Goal: Information Seeking & Learning: Learn about a topic

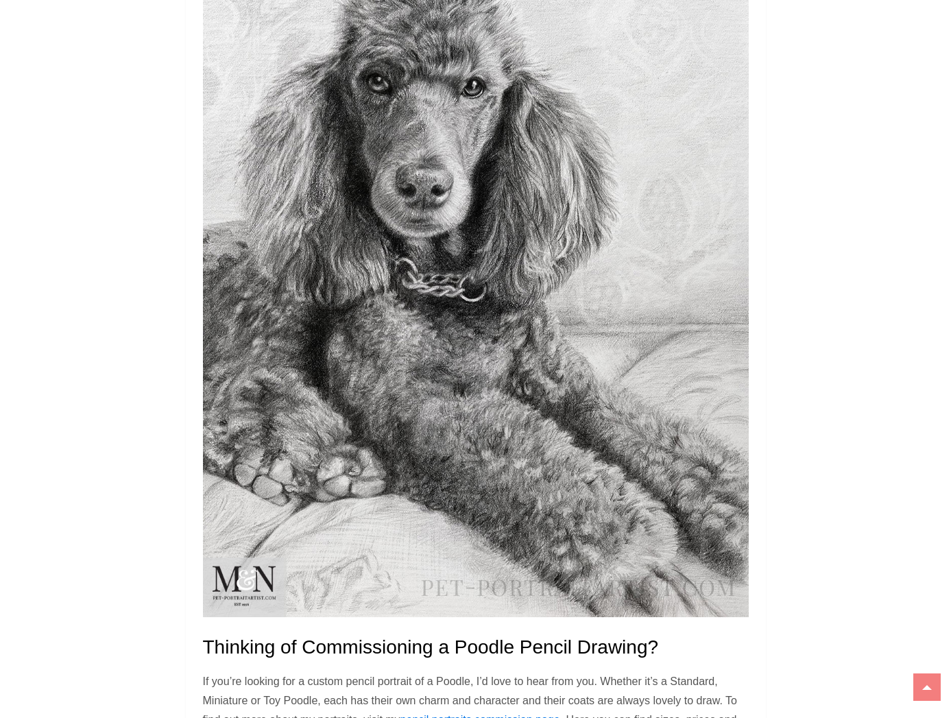
scroll to position [2442, 0]
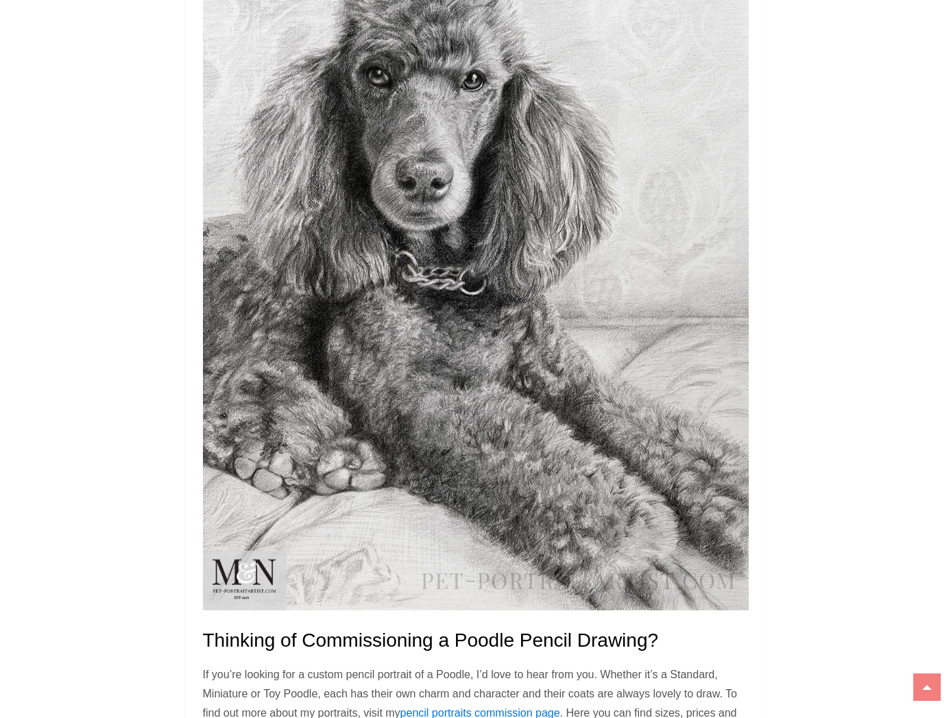
click at [615, 464] on img at bounding box center [476, 269] width 546 height 682
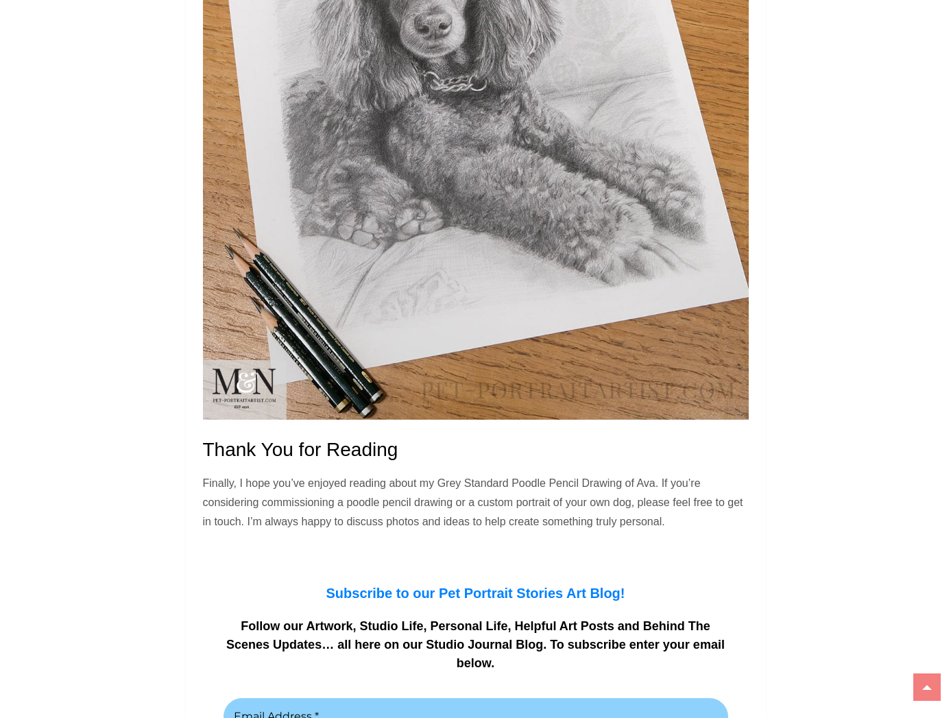
scroll to position [3413, 0]
click at [476, 195] on img at bounding box center [476, 113] width 546 height 614
click at [345, 361] on img at bounding box center [476, 113] width 546 height 614
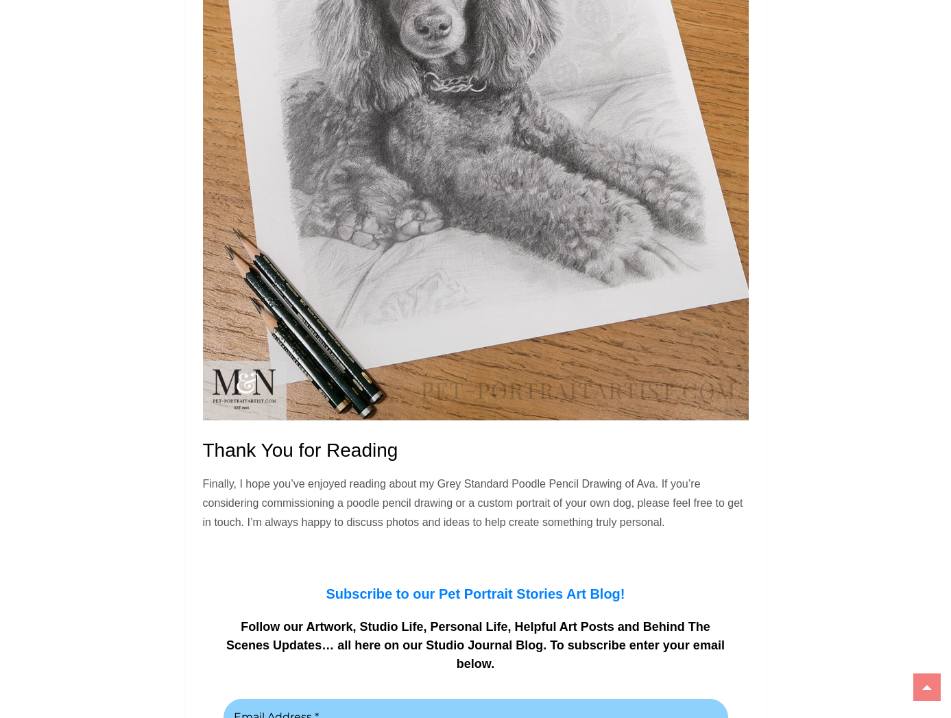
click at [345, 361] on img at bounding box center [476, 113] width 546 height 614
click at [346, 361] on img at bounding box center [476, 113] width 546 height 614
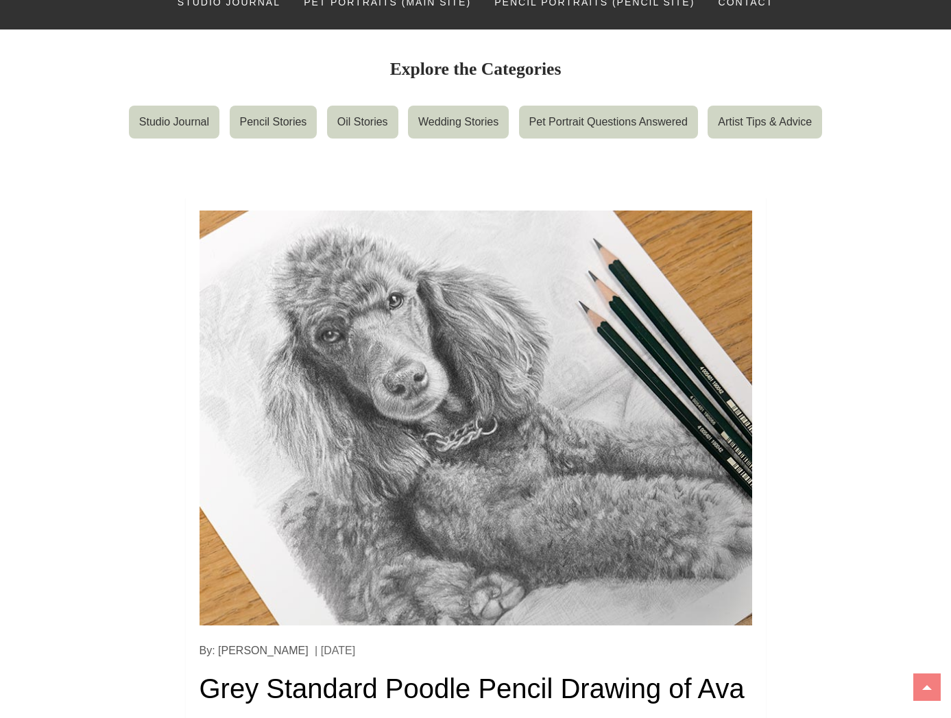
scroll to position [144, 0]
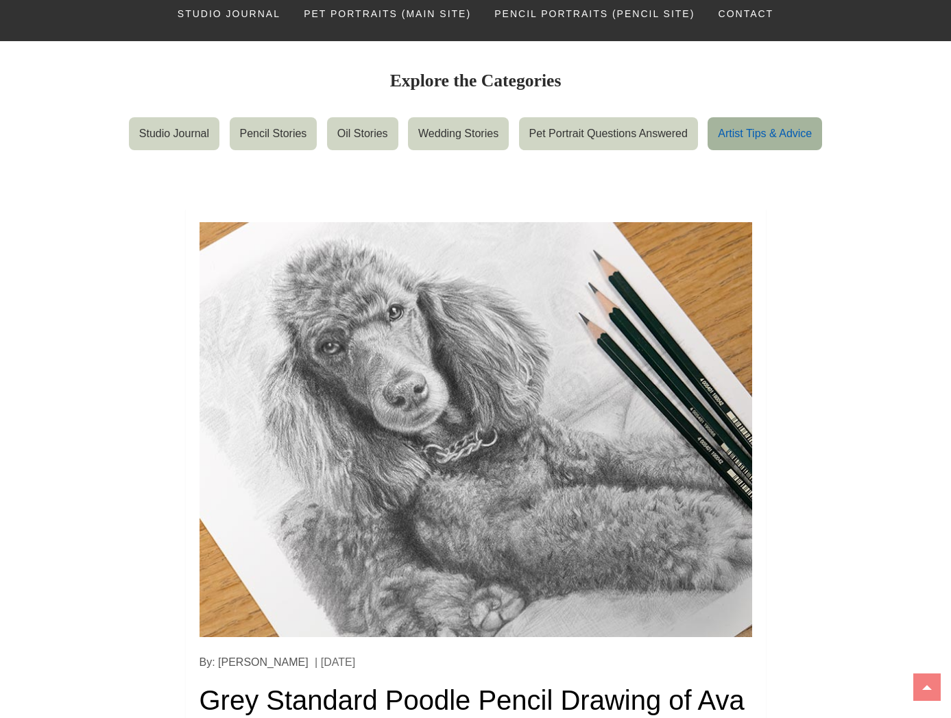
click at [746, 139] on link "Artist Tips & Advice" at bounding box center [764, 133] width 114 height 33
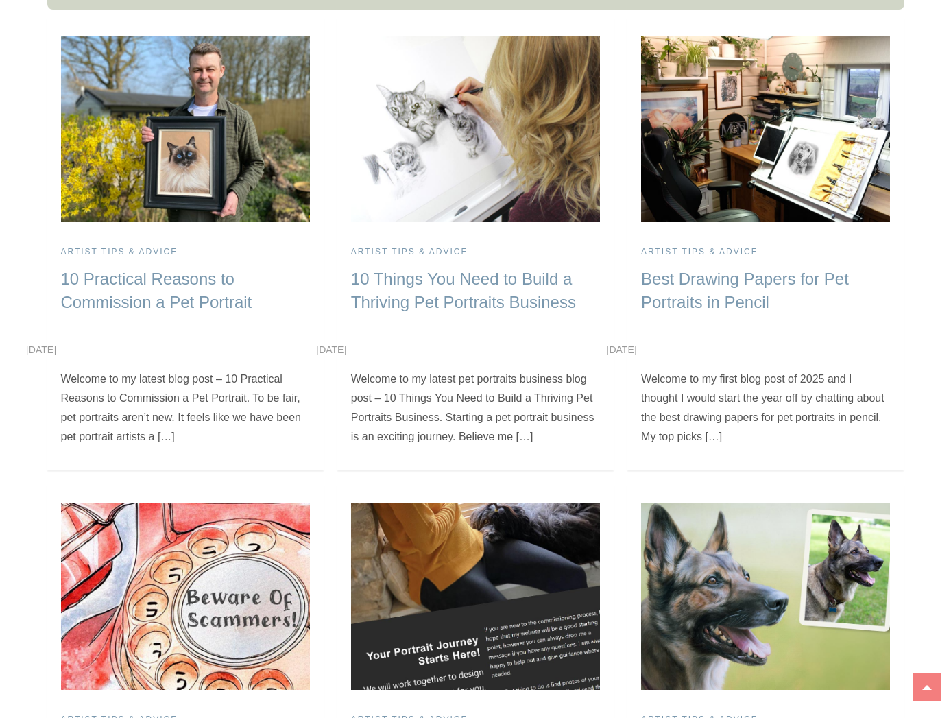
scroll to position [419, 1]
click at [695, 285] on link "Best Drawing Papers for Pet Portraits in Pencil" at bounding box center [745, 290] width 208 height 42
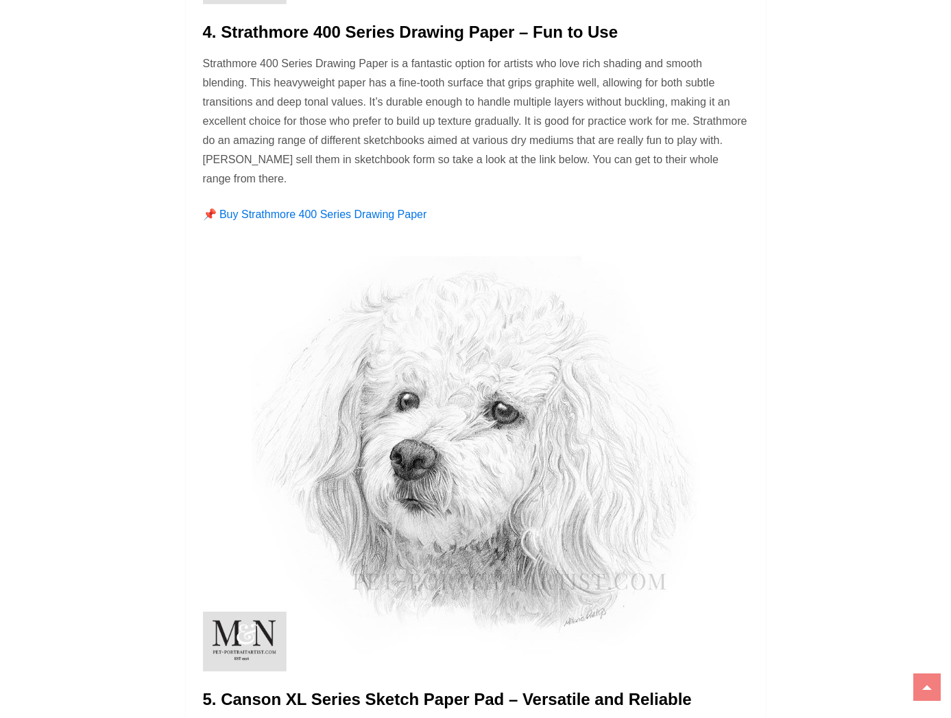
scroll to position [4767, 0]
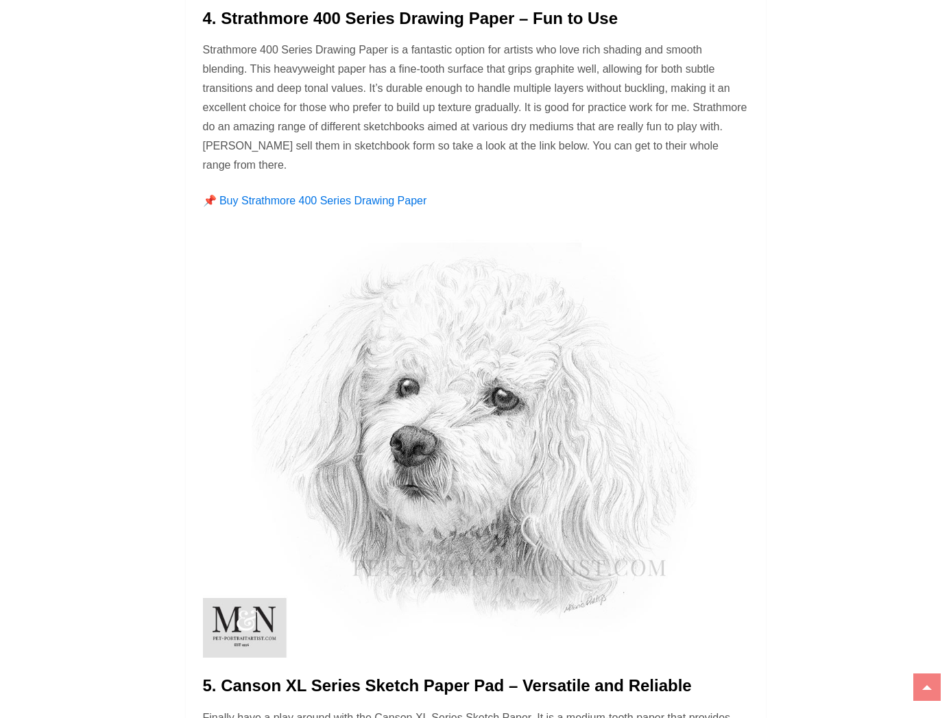
click at [481, 451] on img at bounding box center [476, 442] width 546 height 430
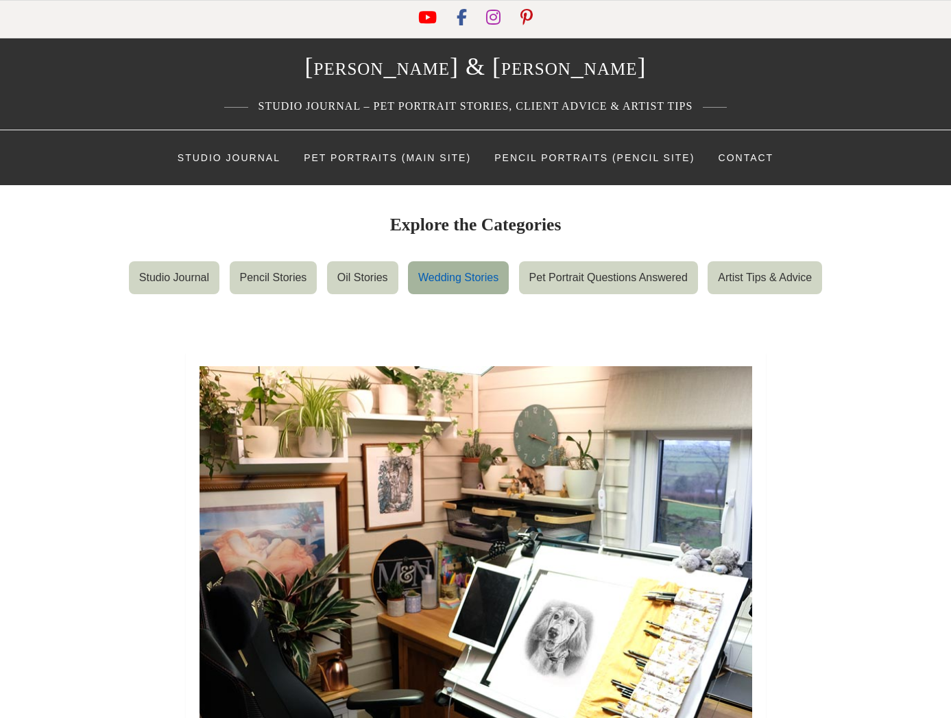
scroll to position [0, 0]
click at [264, 278] on link "Pencil Stories" at bounding box center [274, 277] width 88 height 33
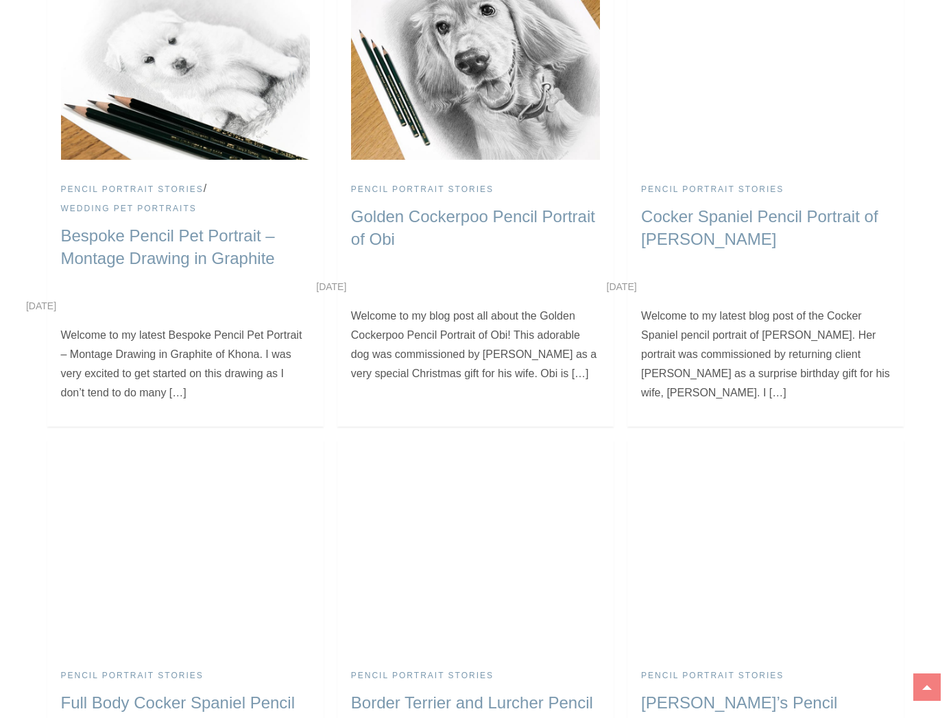
scroll to position [1369, 0]
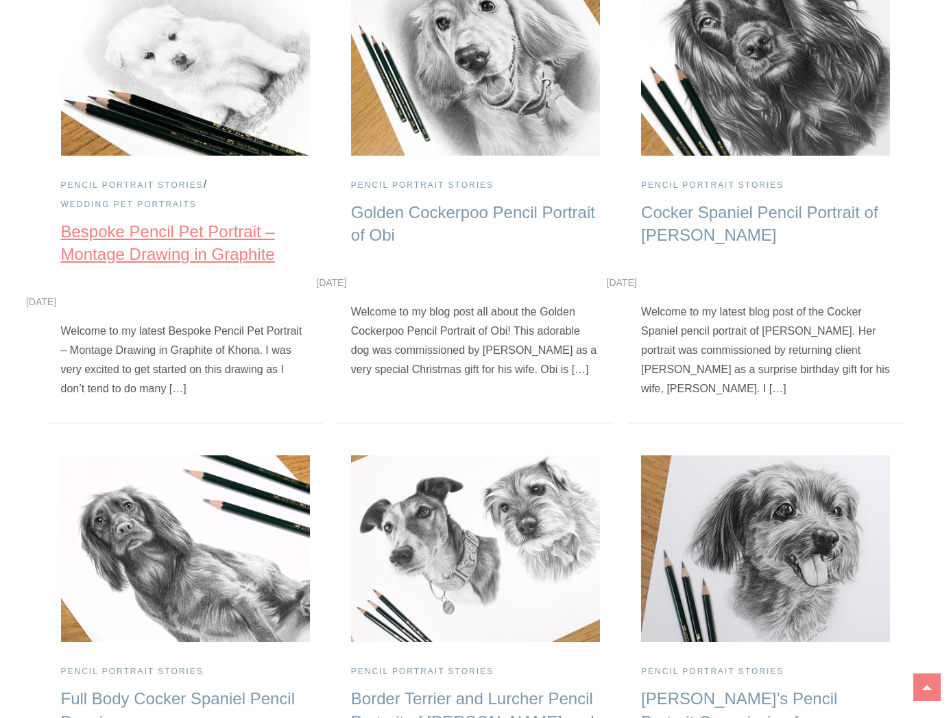
click at [172, 222] on link "Bespoke Pencil Pet Portrait – Montage Drawing in Graphite" at bounding box center [168, 243] width 214 height 42
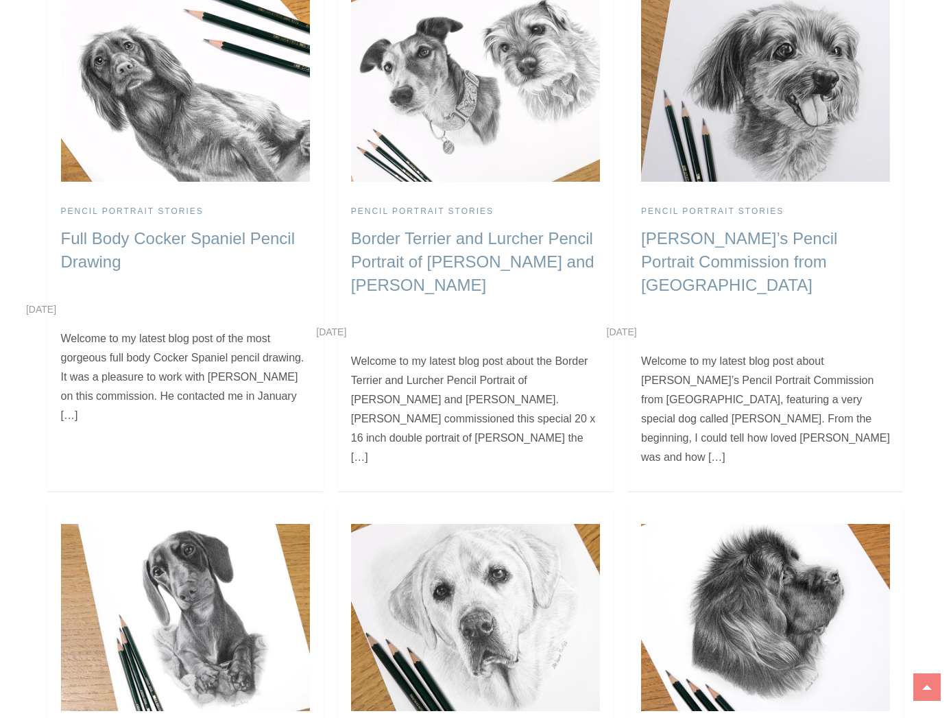
scroll to position [1883, 0]
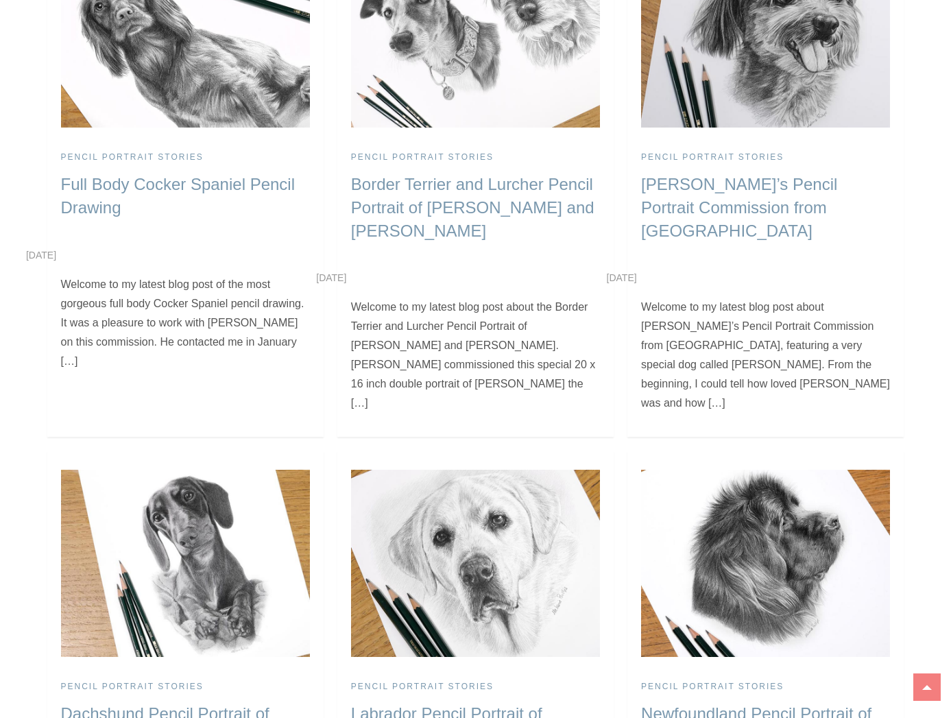
click at [488, 472] on img at bounding box center [475, 562] width 249 height 186
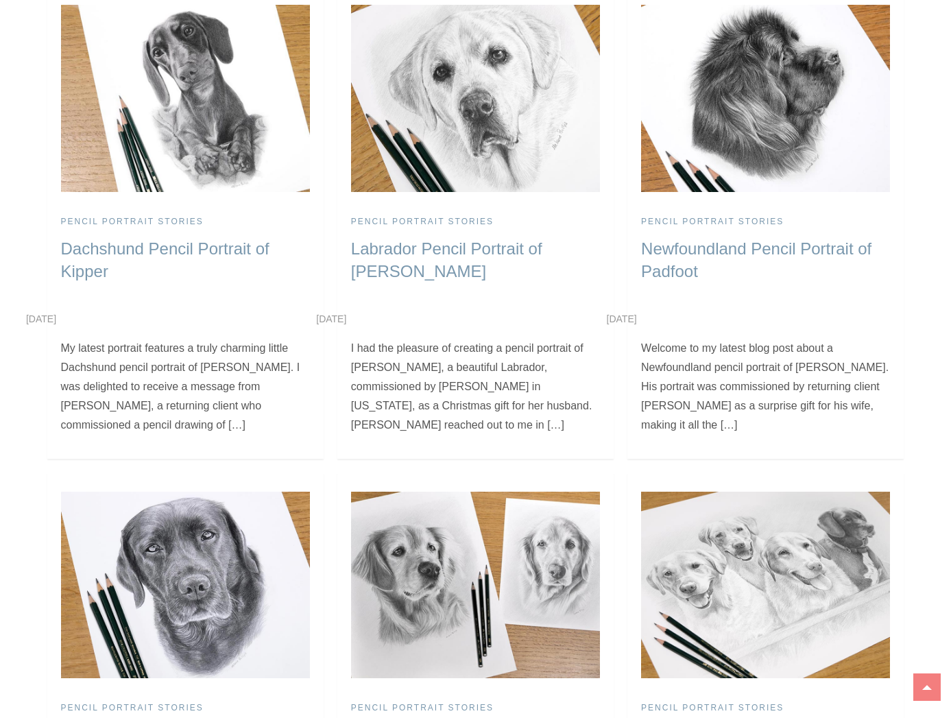
scroll to position [2348, 0]
click at [811, 491] on img at bounding box center [765, 584] width 249 height 186
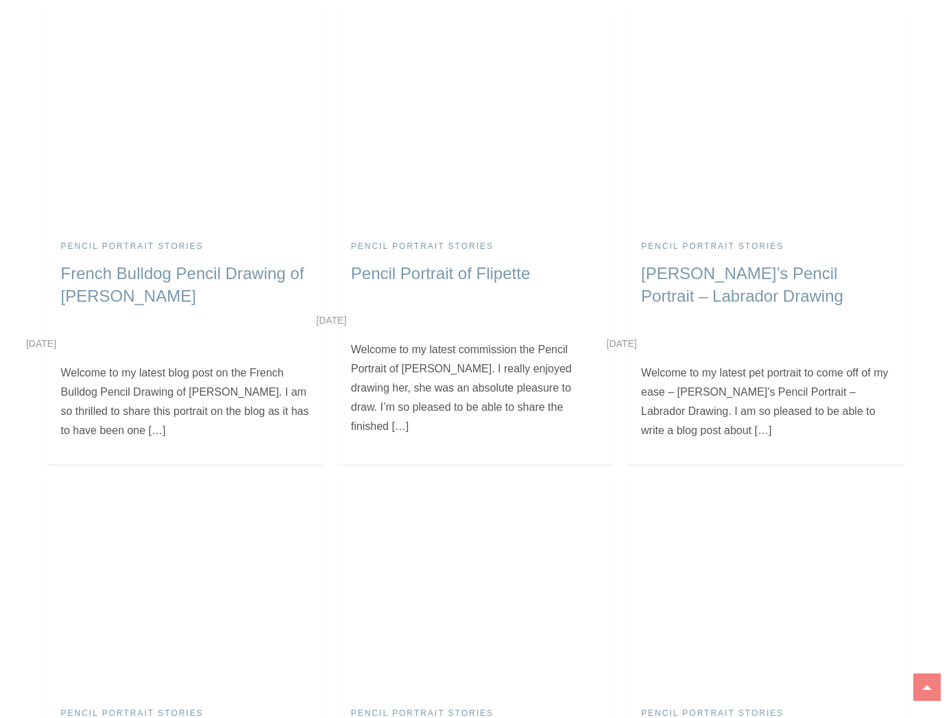
scroll to position [3847, 0]
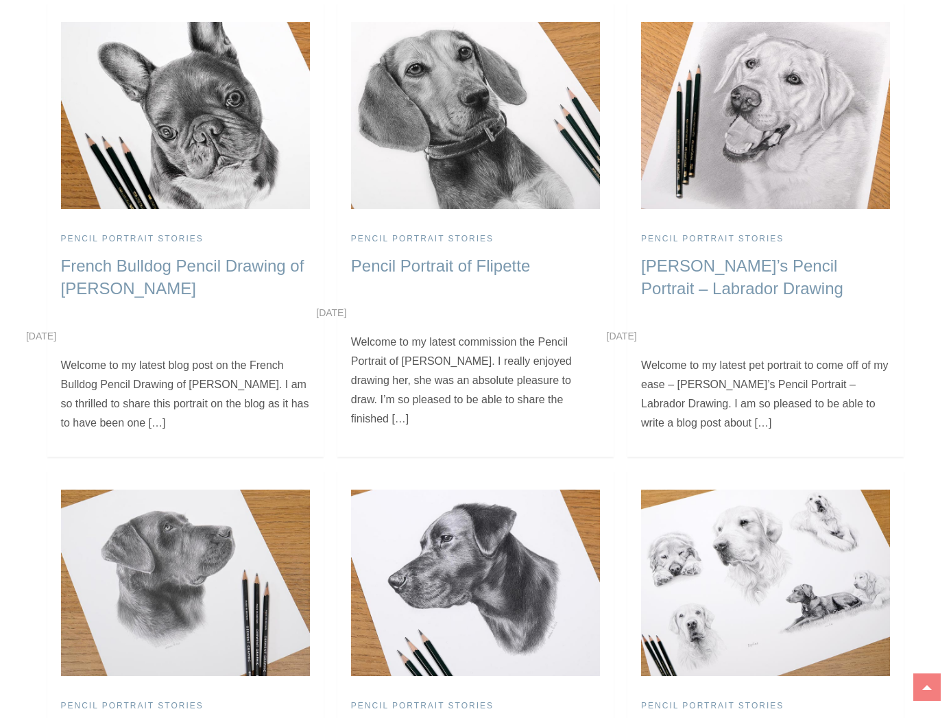
click at [808, 489] on img at bounding box center [765, 582] width 249 height 186
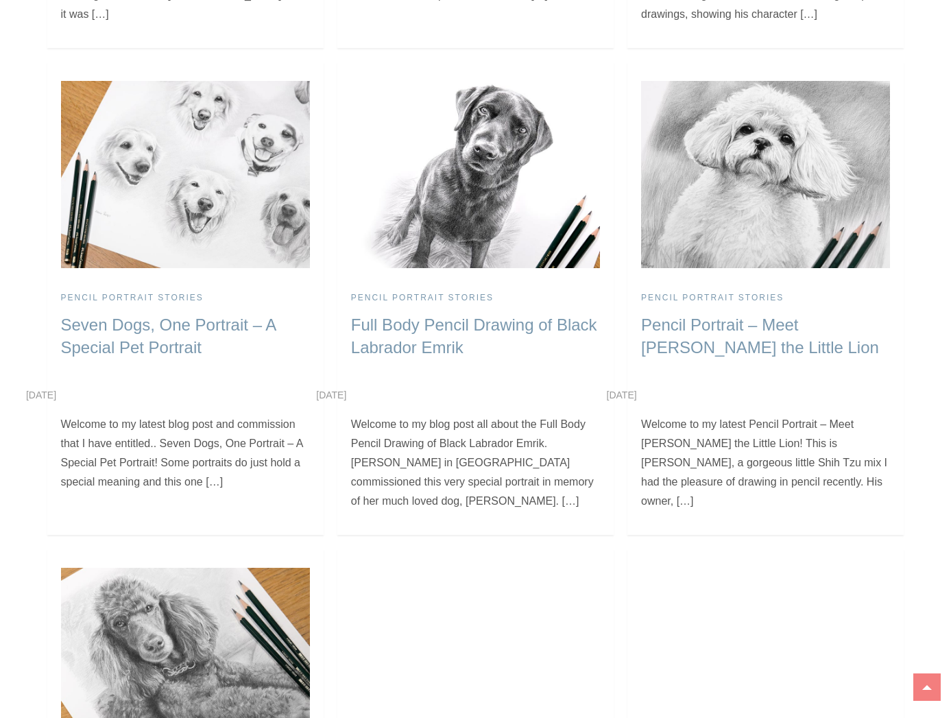
scroll to position [4751, 0]
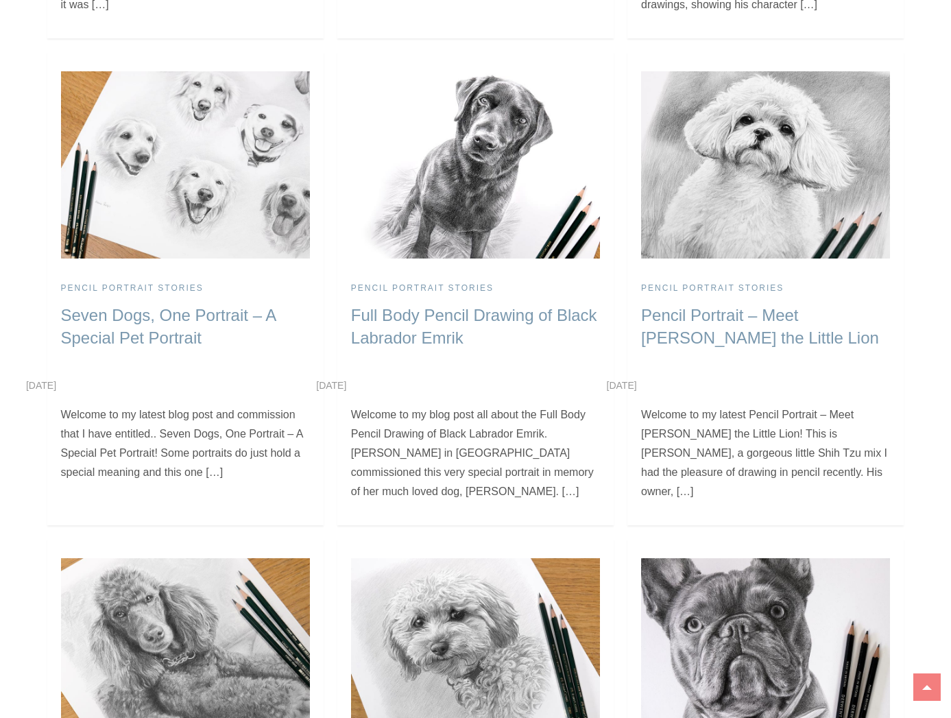
click at [447, 558] on img at bounding box center [475, 651] width 249 height 186
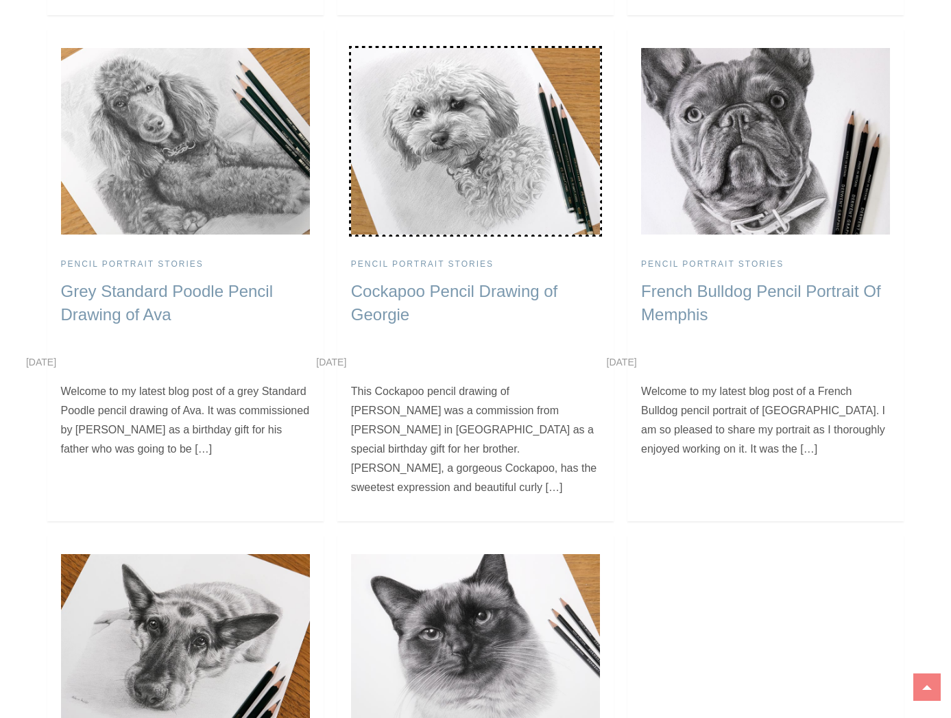
scroll to position [5264, 0]
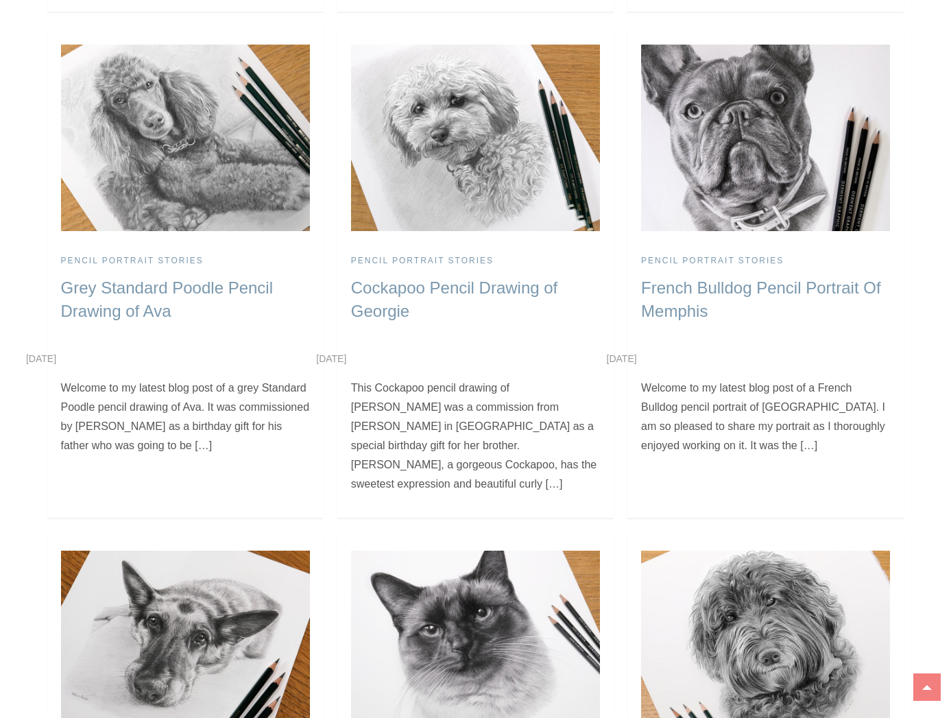
click at [779, 550] on img at bounding box center [765, 643] width 249 height 186
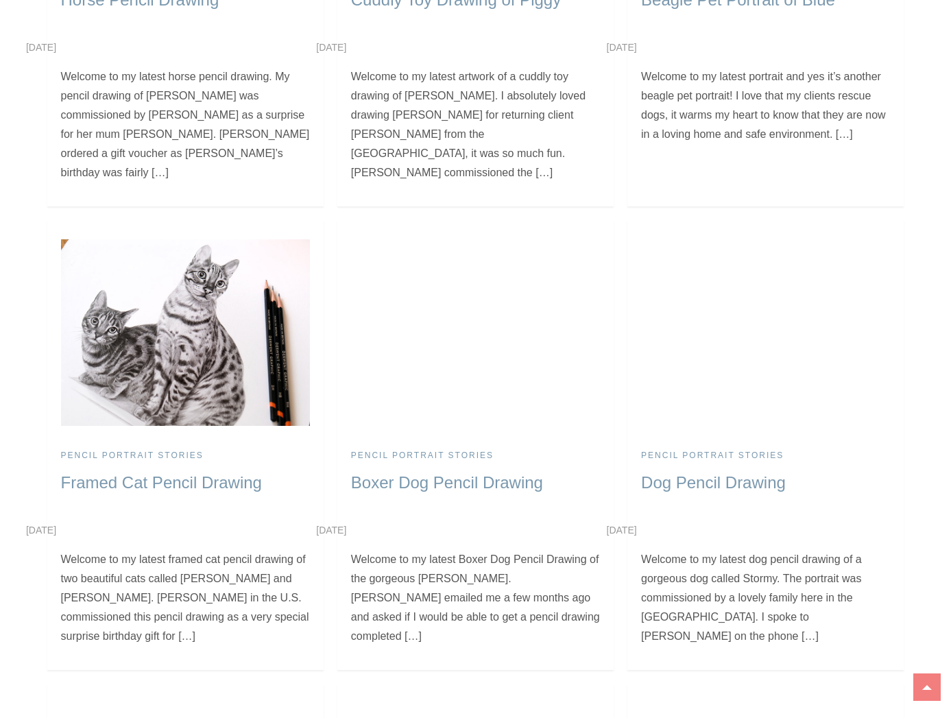
scroll to position [10579, 0]
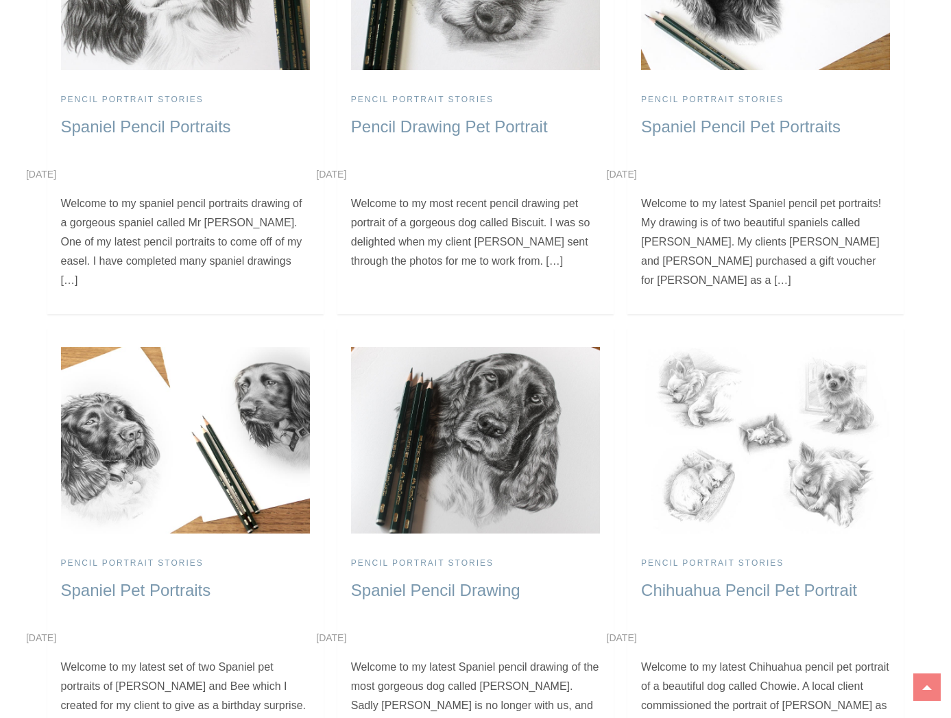
scroll to position [12854, 0]
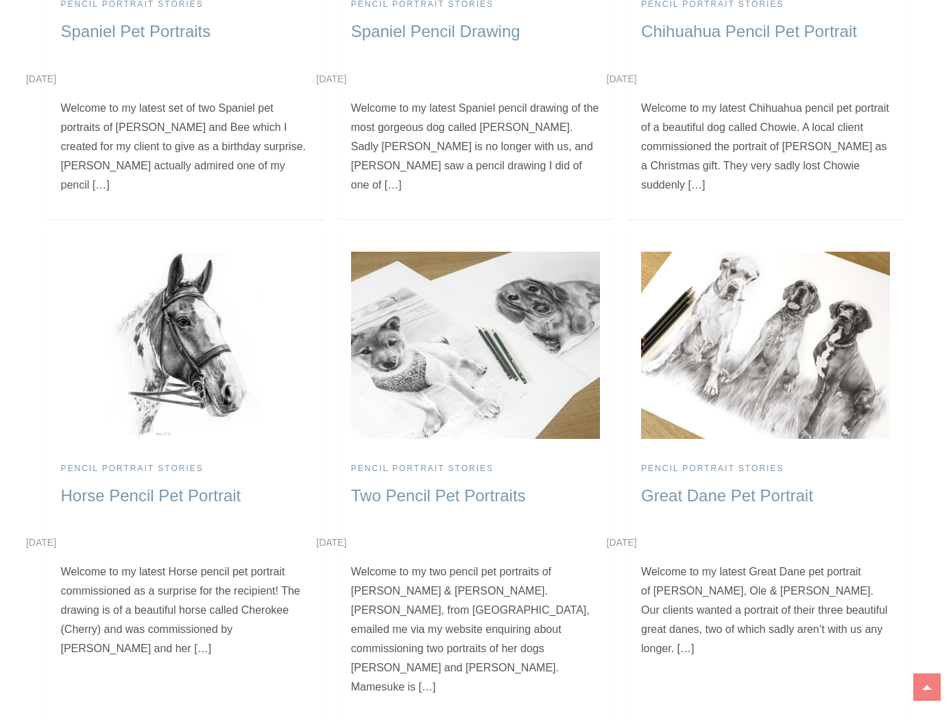
scroll to position [13411, 0]
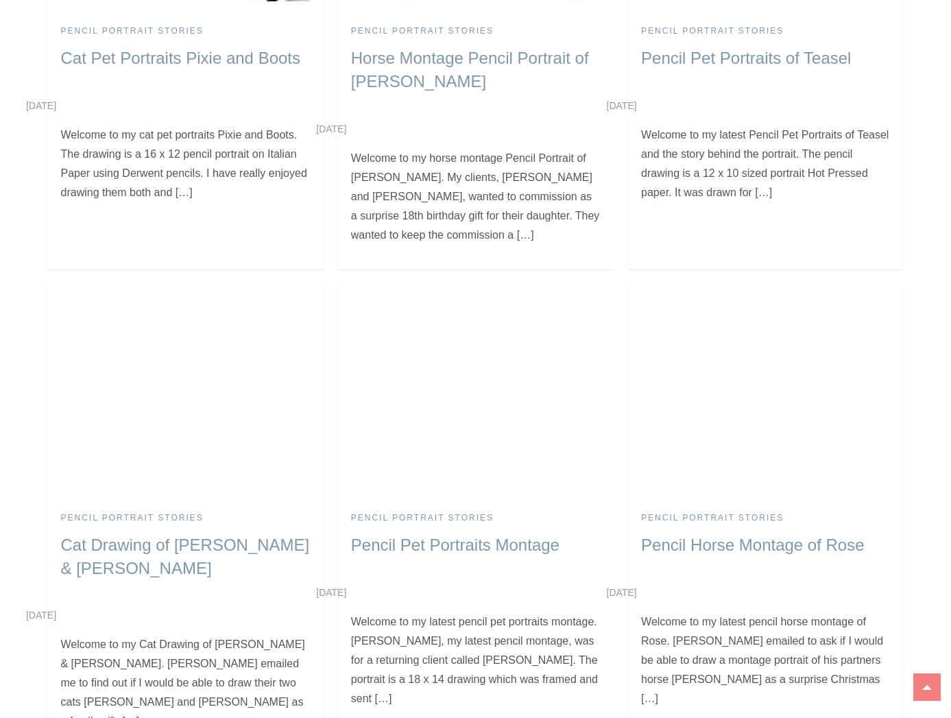
scroll to position [19871, 0]
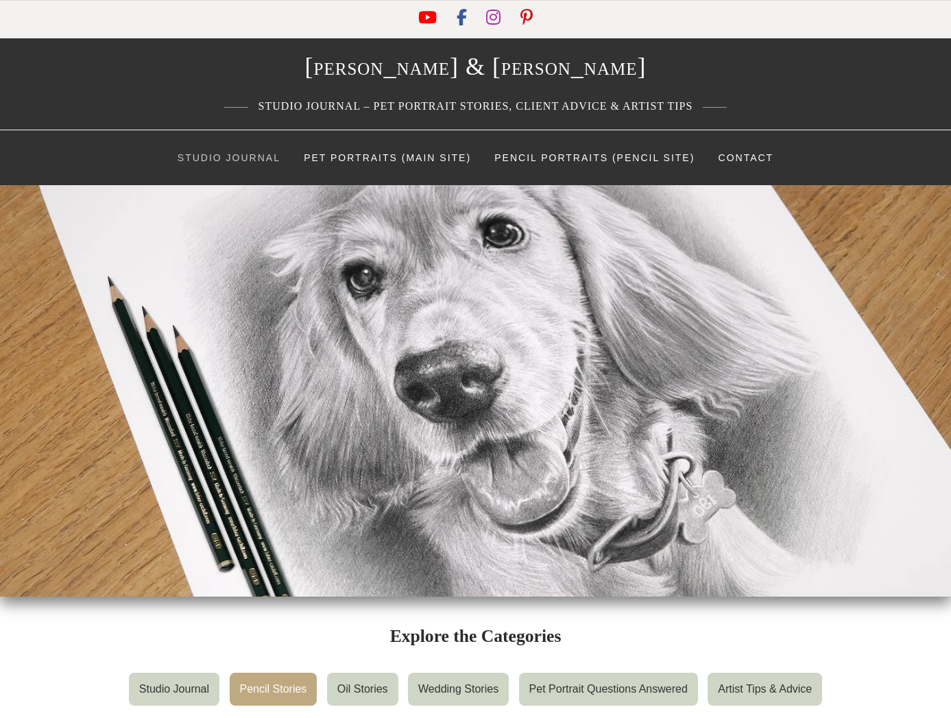
scroll to position [0, 0]
click at [341, 156] on link "Pet Portraits (Main Site)" at bounding box center [387, 157] width 188 height 41
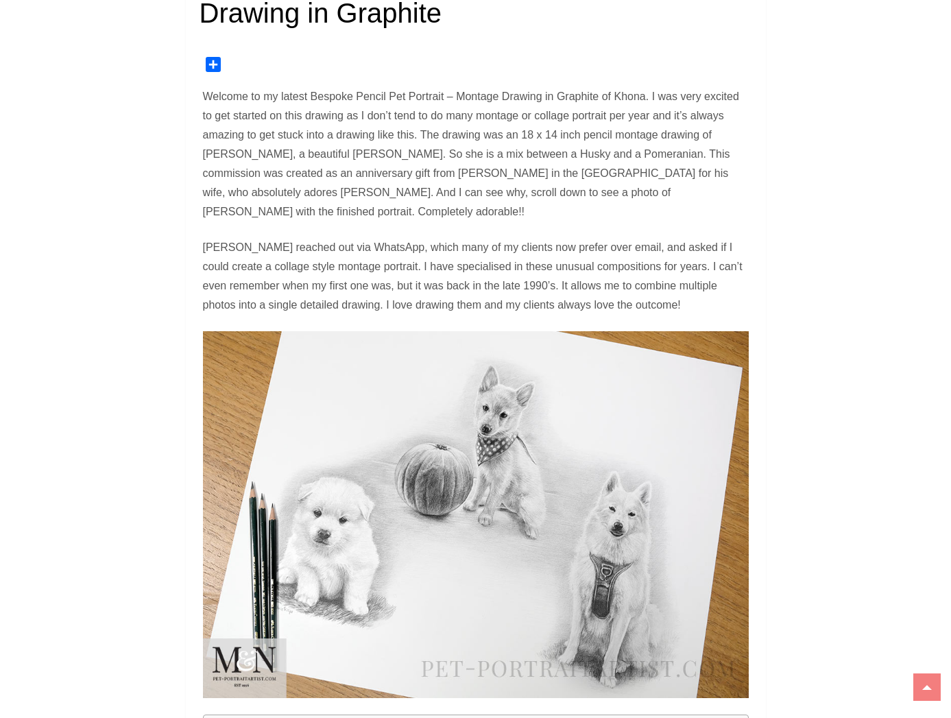
scroll to position [901, 0]
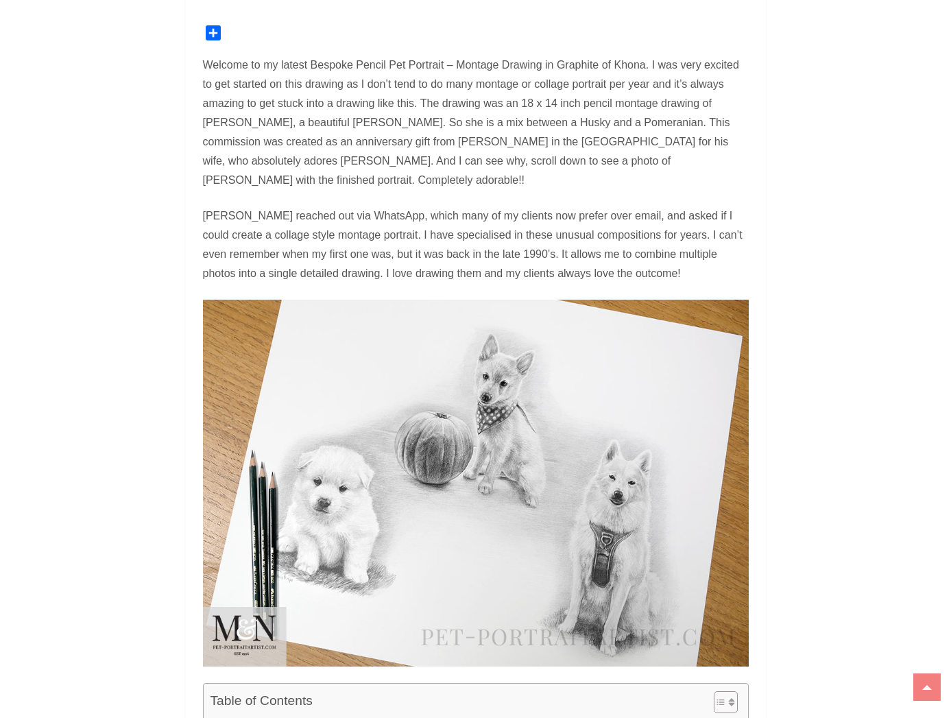
click at [489, 494] on img at bounding box center [476, 483] width 546 height 366
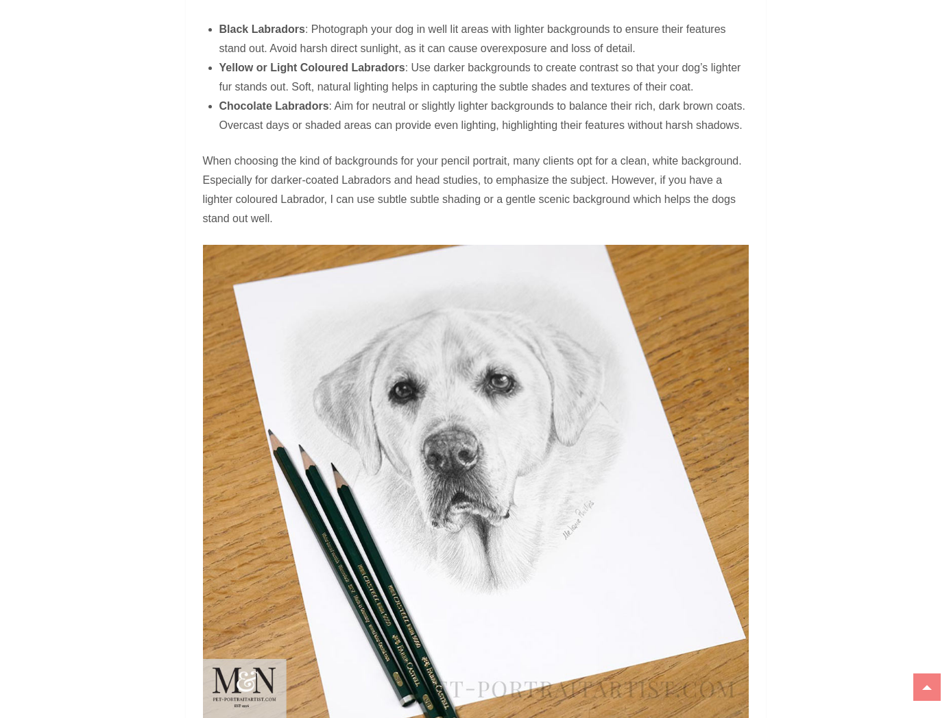
scroll to position [1711, 0]
click at [488, 472] on img at bounding box center [476, 481] width 546 height 474
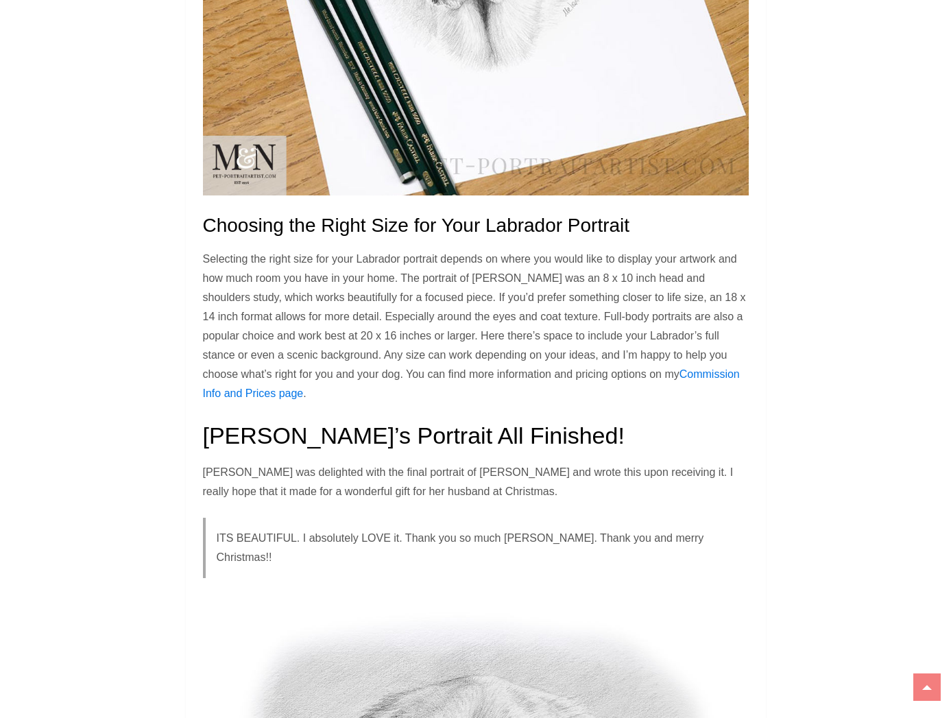
scroll to position [2235, 0]
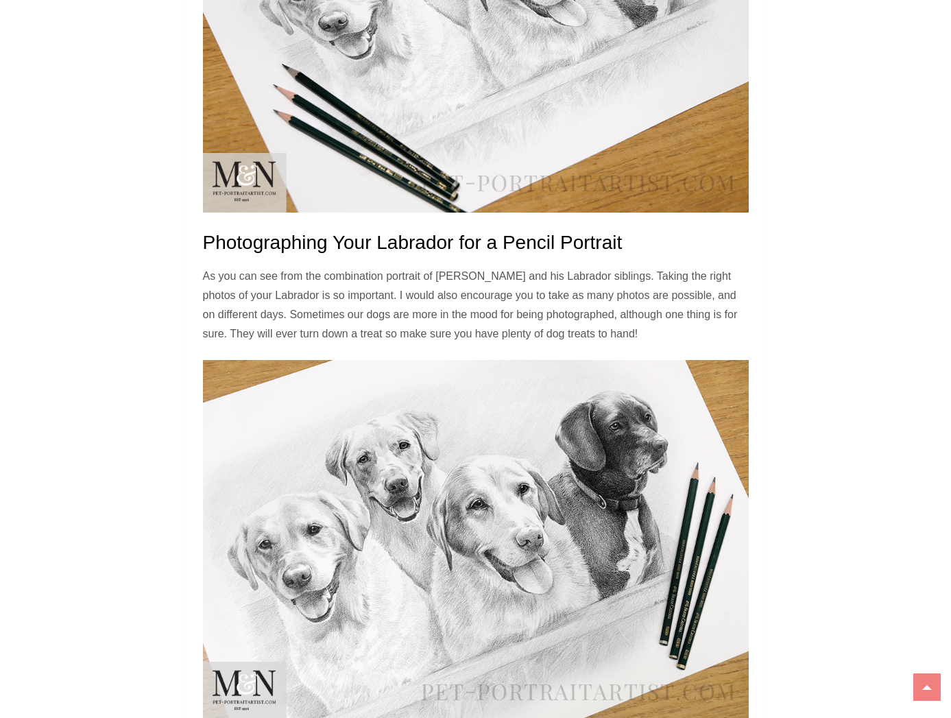
scroll to position [3199, 0]
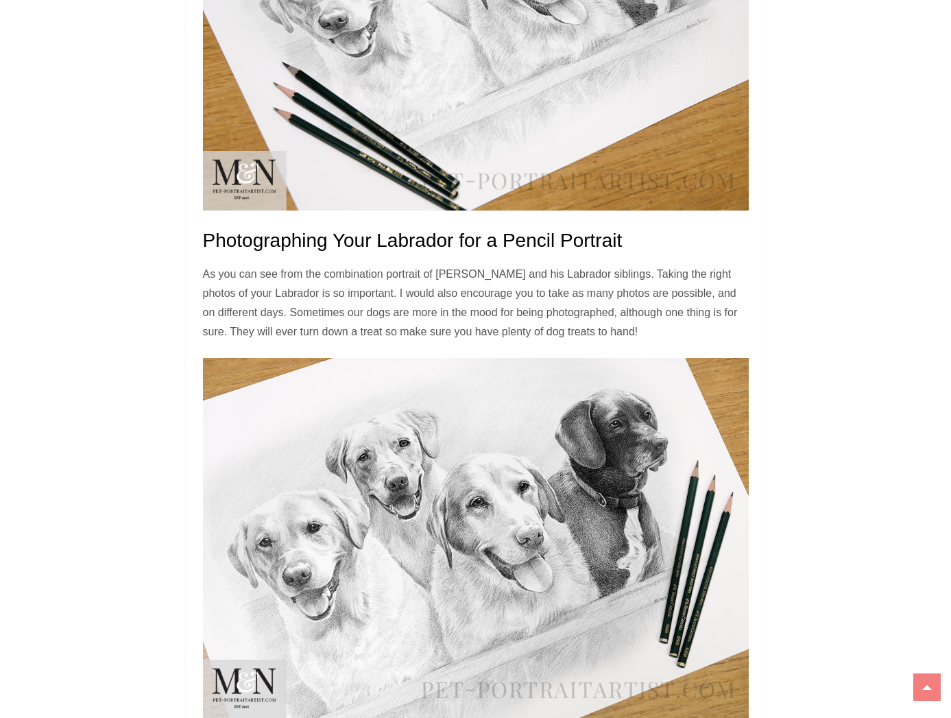
click at [485, 486] on img at bounding box center [476, 538] width 546 height 361
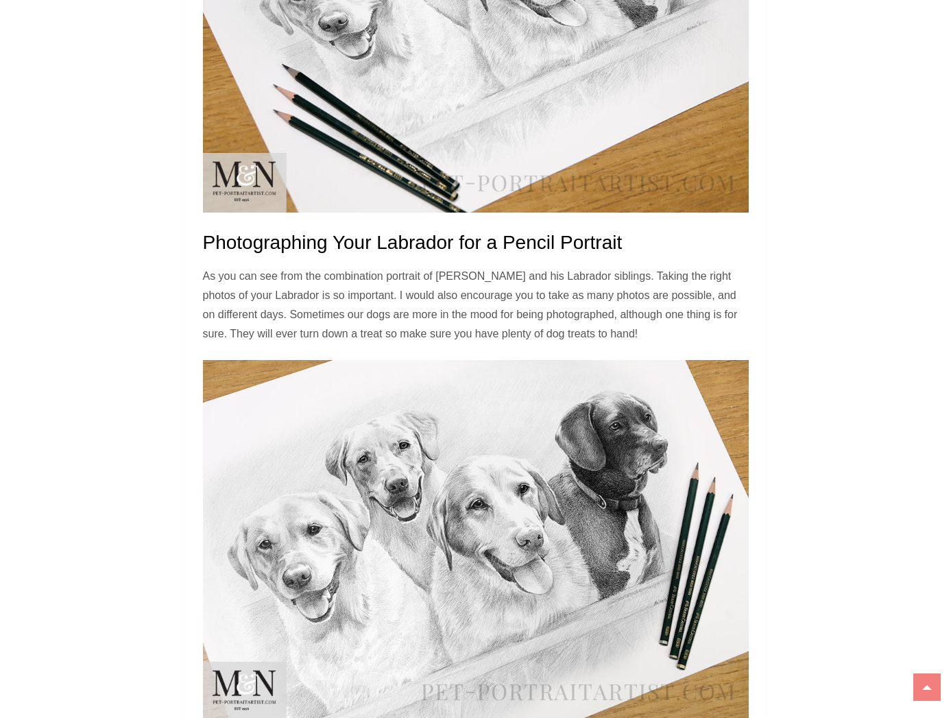
scroll to position [3191, 0]
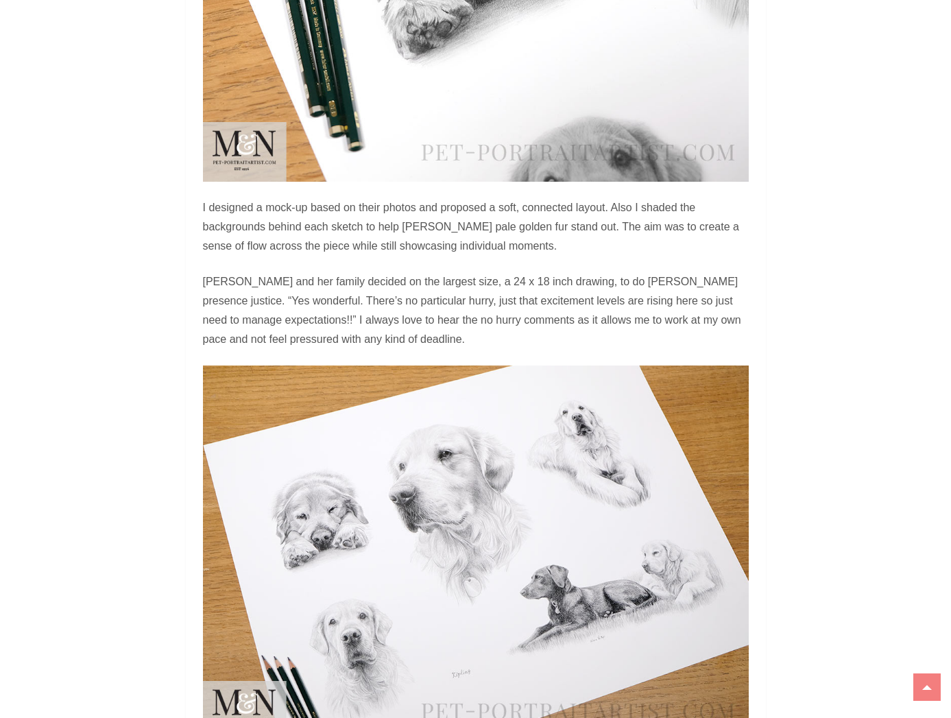
scroll to position [1497, 0]
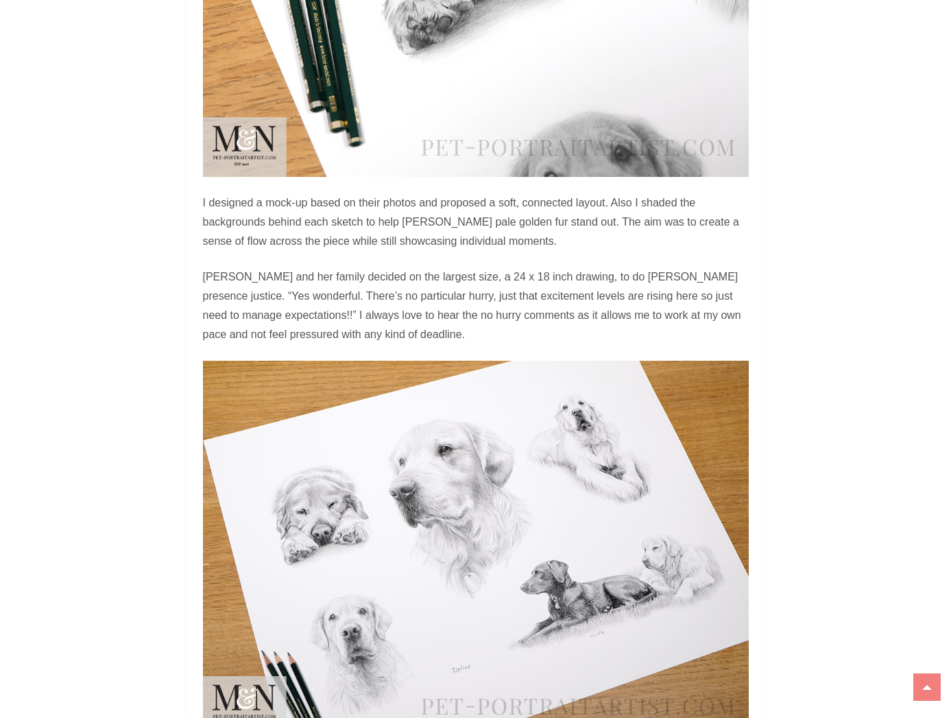
click at [565, 495] on img at bounding box center [476, 548] width 546 height 375
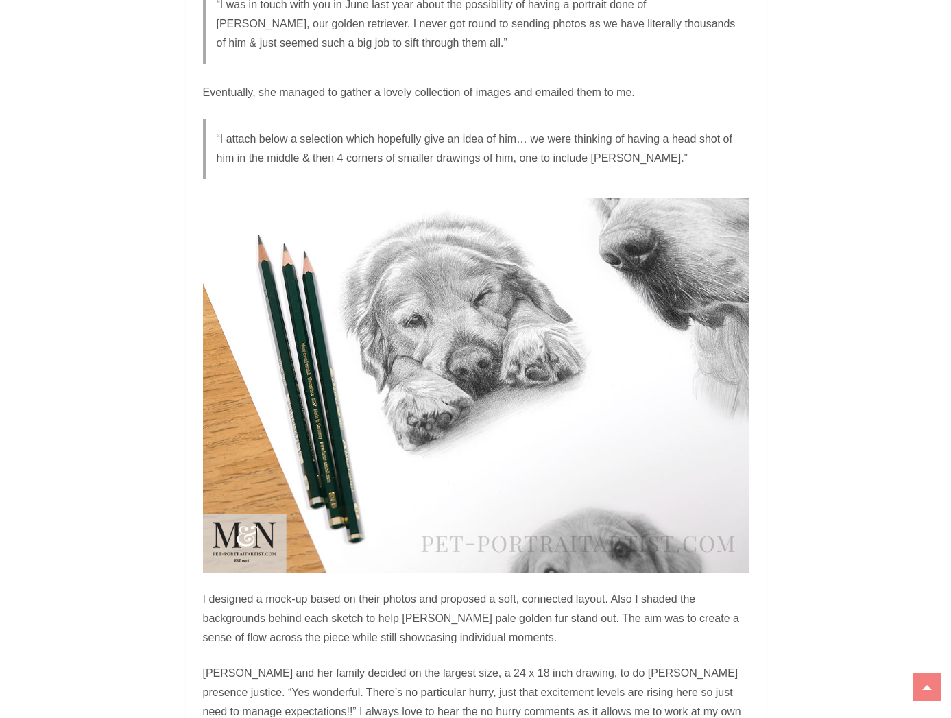
scroll to position [1111, 0]
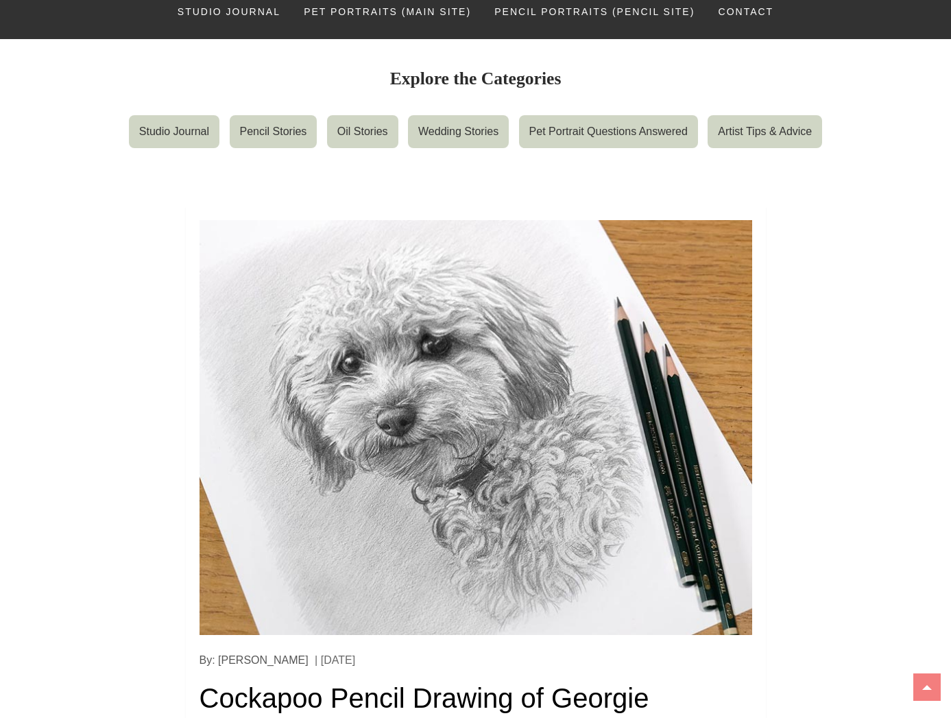
scroll to position [215, 0]
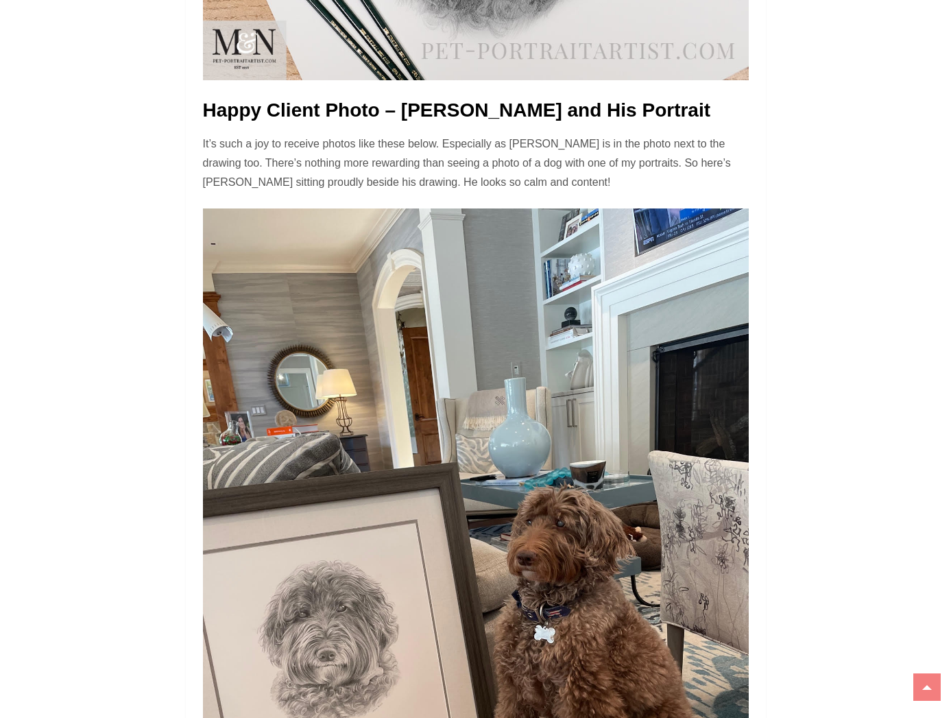
scroll to position [1962, 0]
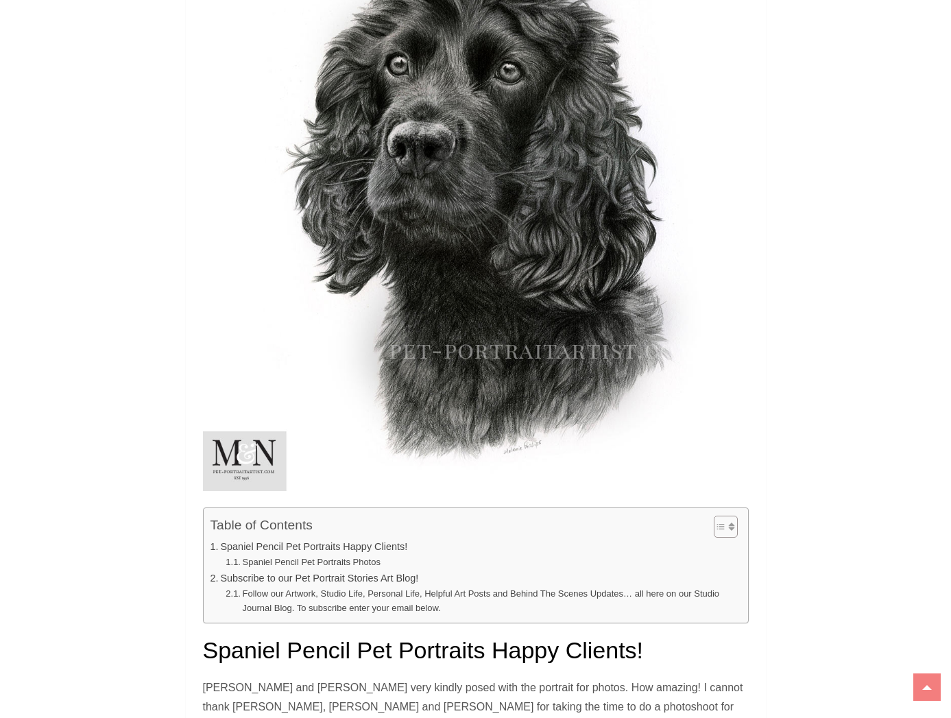
scroll to position [1344, 0]
click at [496, 287] on img at bounding box center [476, 200] width 546 height 579
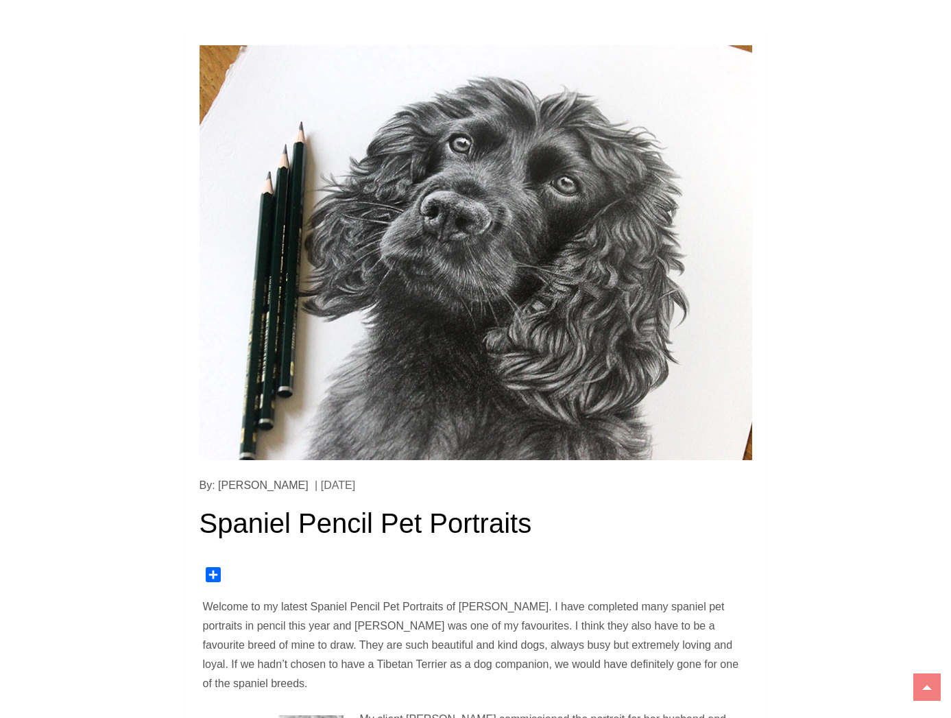
scroll to position [300, 0]
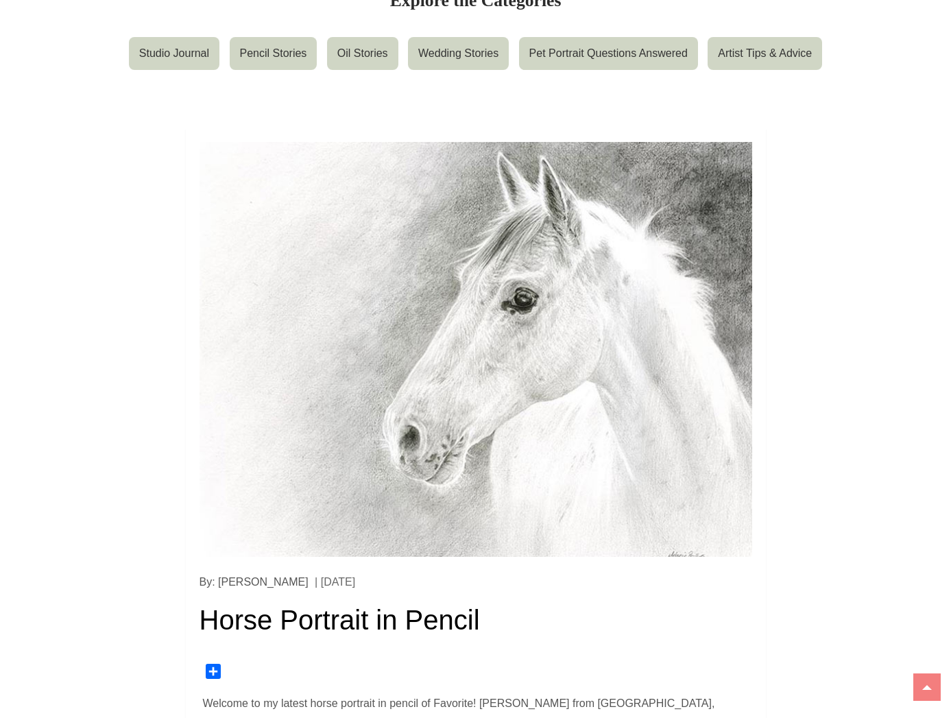
scroll to position [232, 0]
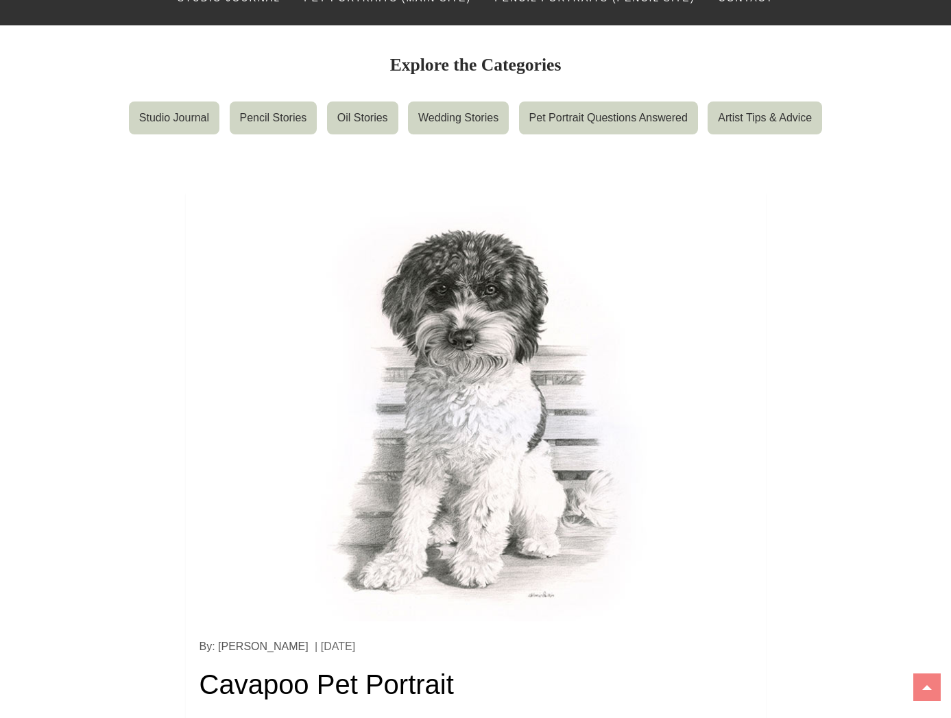
scroll to position [169, 0]
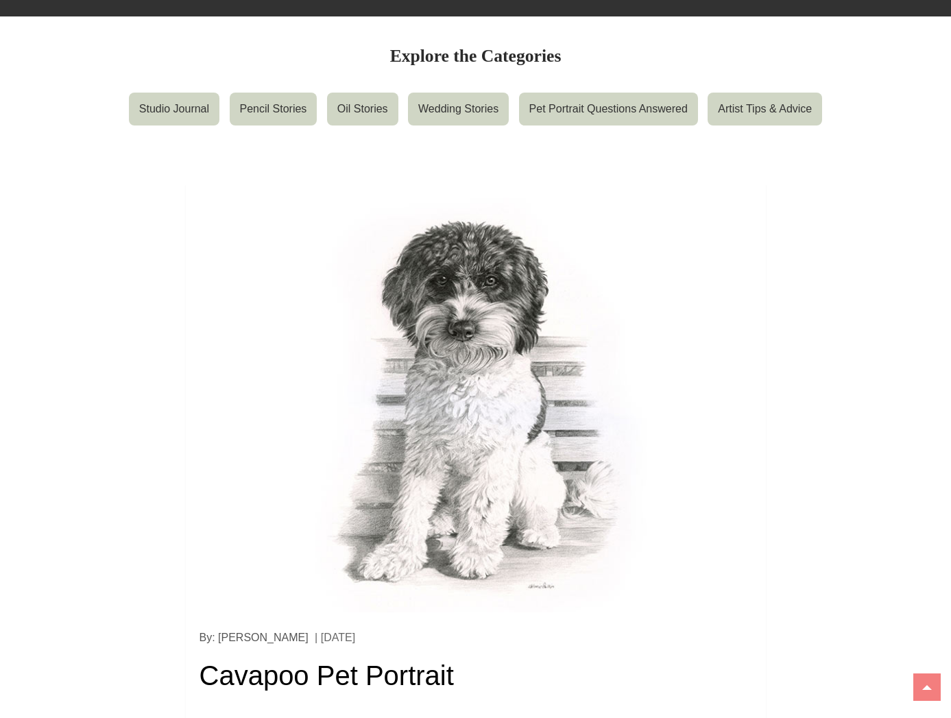
click at [454, 372] on img at bounding box center [475, 404] width 552 height 415
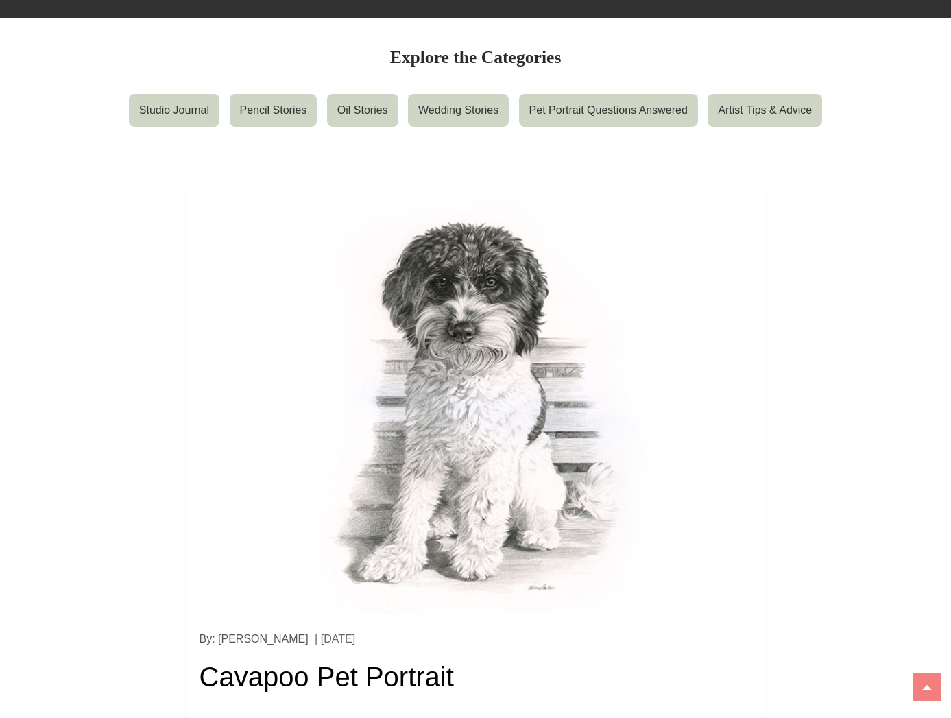
scroll to position [167, 1]
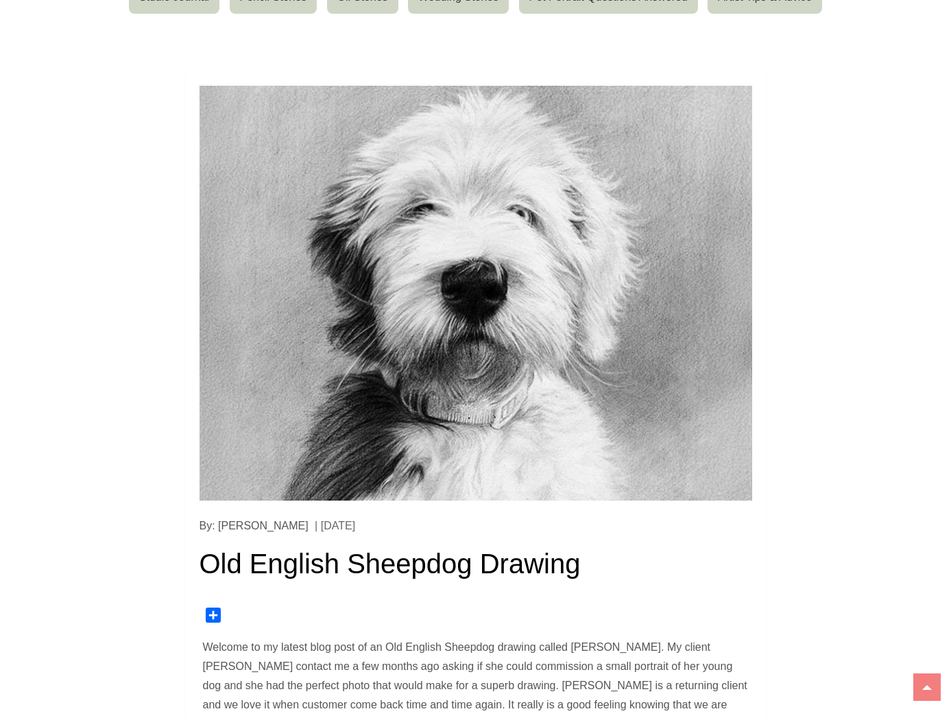
scroll to position [314, 0]
